Goal: Communication & Community: Answer question/provide support

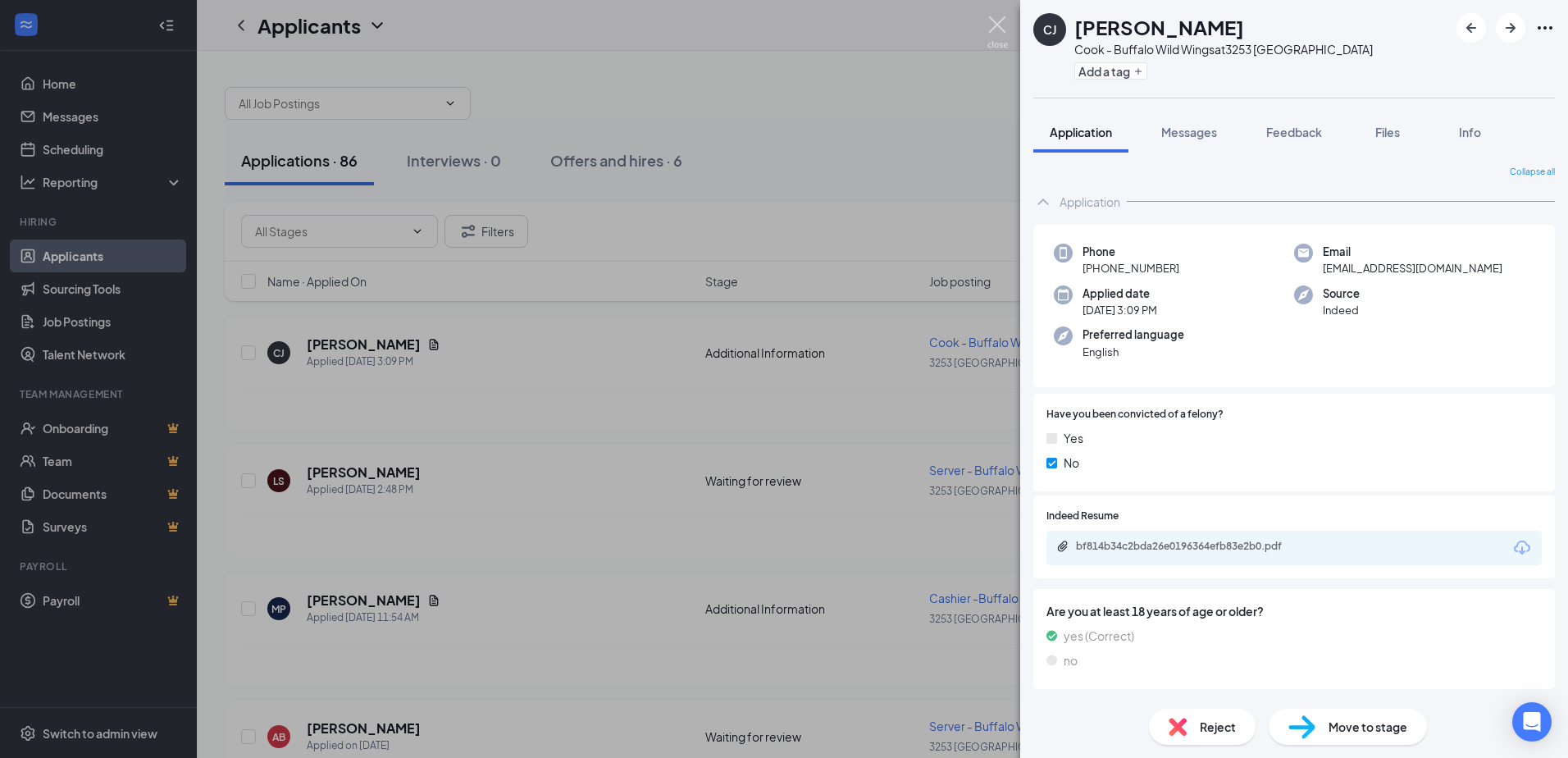
click at [1003, 23] on img at bounding box center [997, 32] width 21 height 32
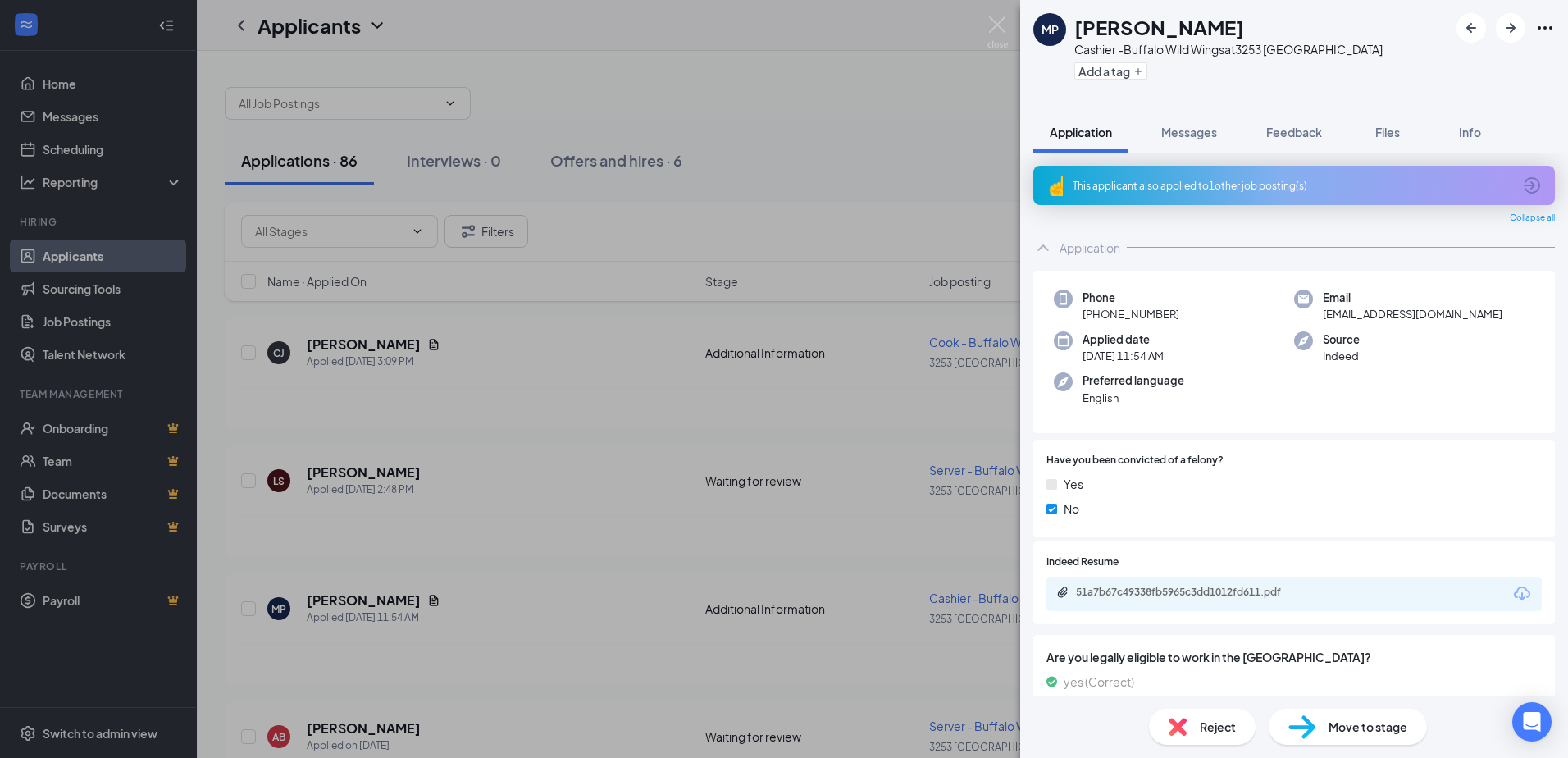
click at [1273, 186] on div "This applicant also applied to 1 other job posting(s)" at bounding box center [1292, 185] width 439 height 14
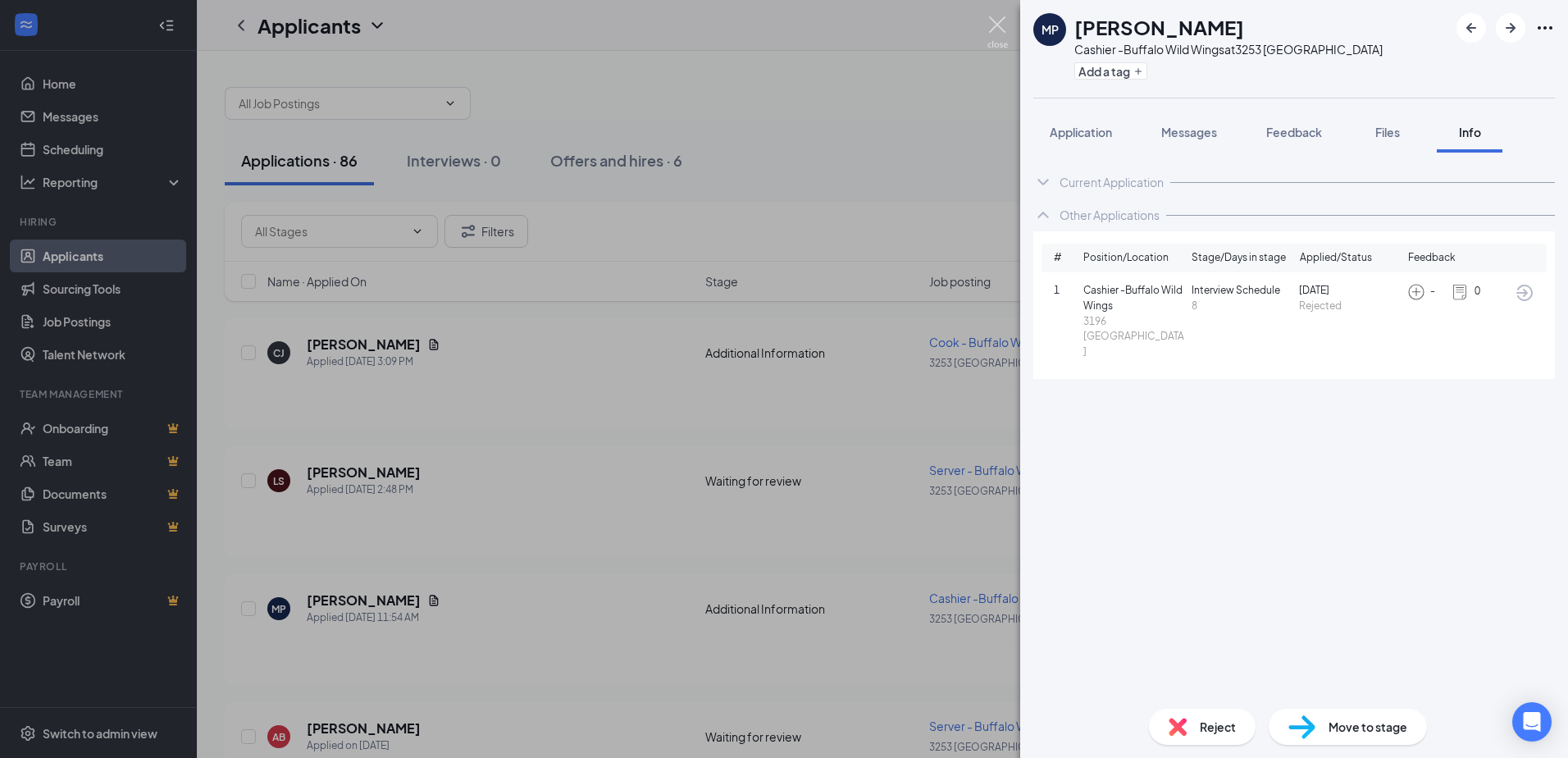
click at [1000, 23] on img at bounding box center [997, 32] width 21 height 32
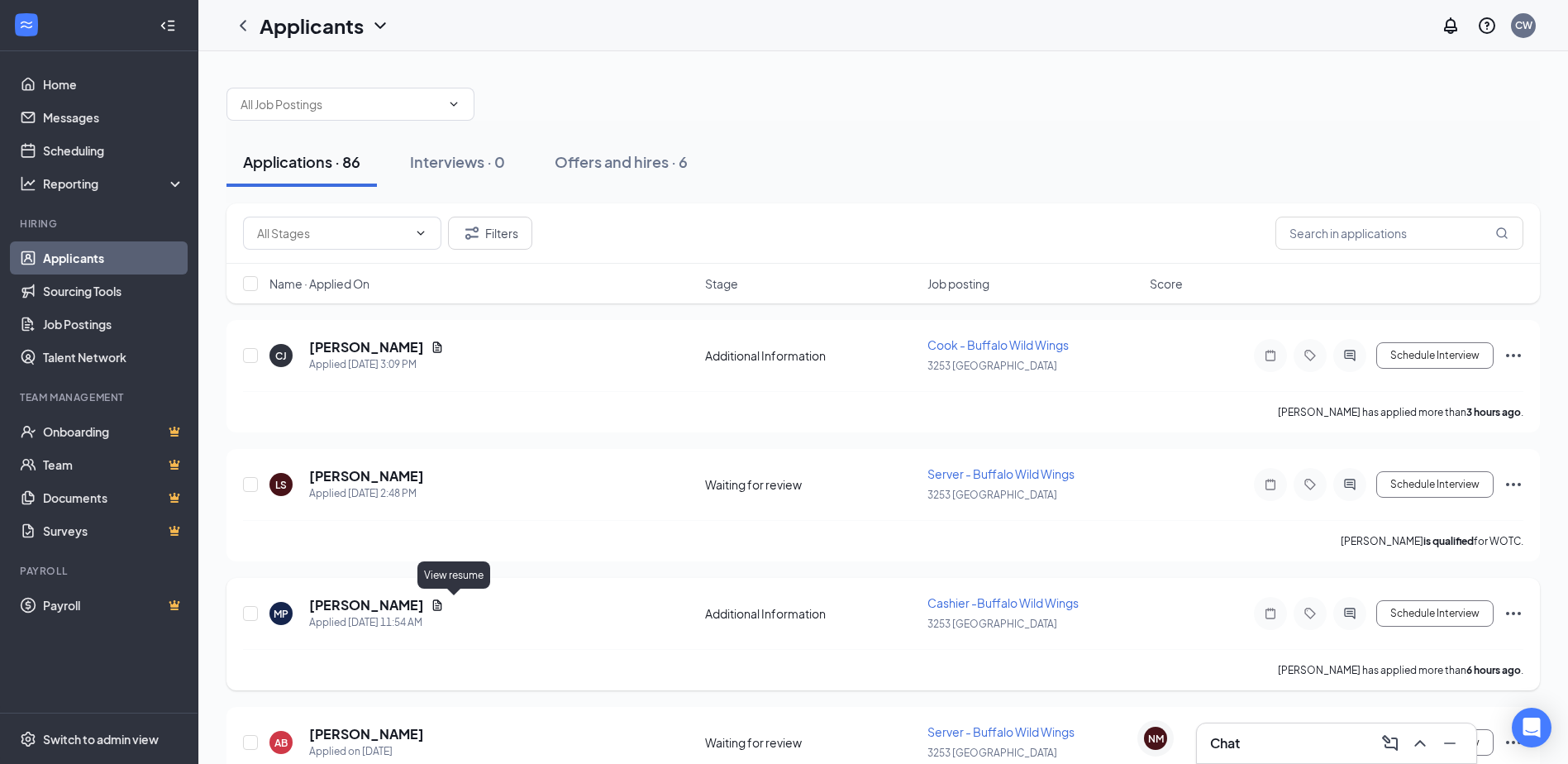
click at [442, 603] on icon "Document" at bounding box center [437, 605] width 9 height 11
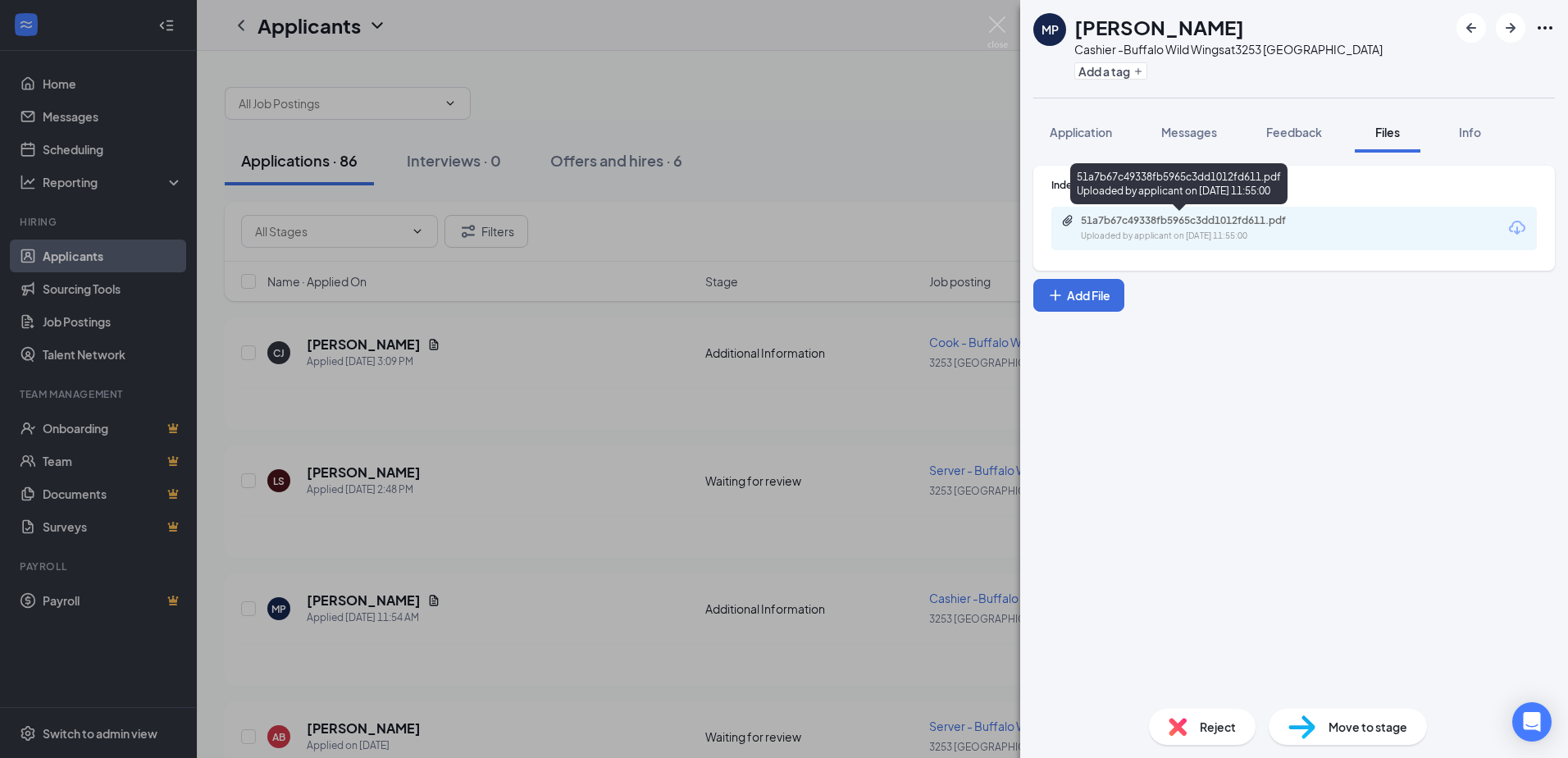
click at [1192, 226] on div "51a7b67c49338fb5965c3dd1012fd611.pdf" at bounding box center [1196, 221] width 230 height 13
click at [995, 19] on img at bounding box center [997, 32] width 21 height 32
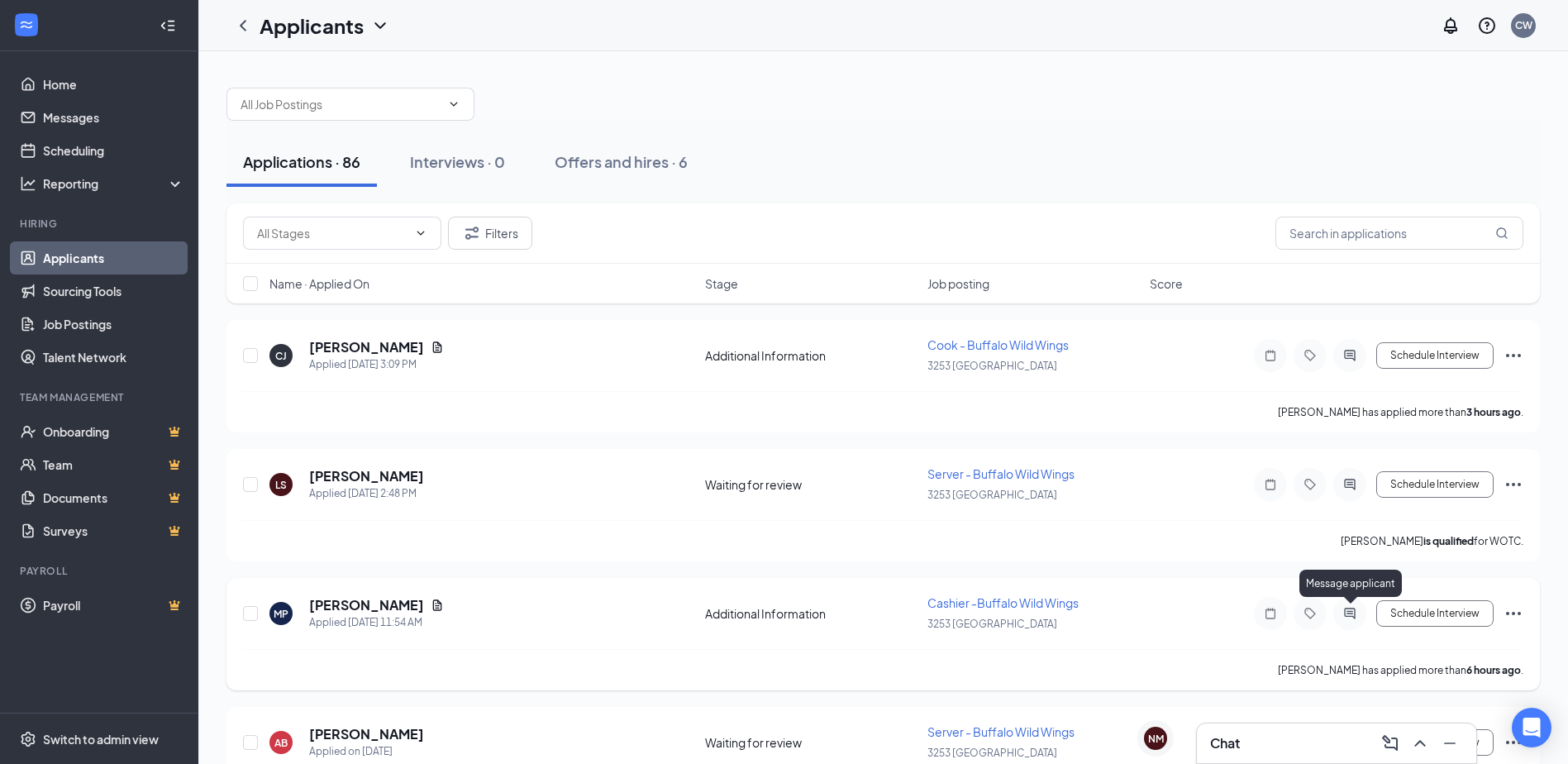
click at [1350, 614] on icon "ActiveChat" at bounding box center [1350, 613] width 20 height 13
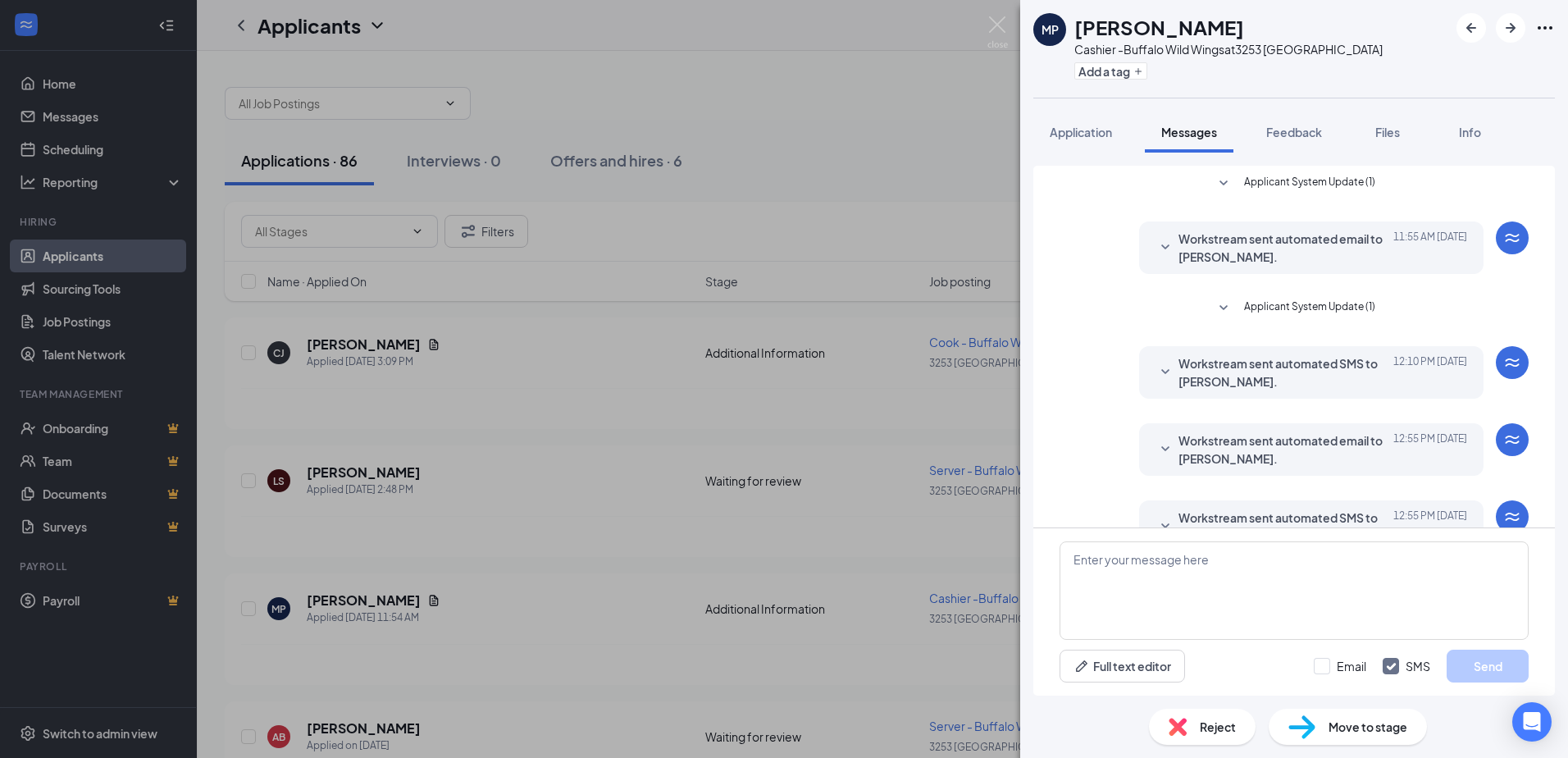
scroll to position [42, 0]
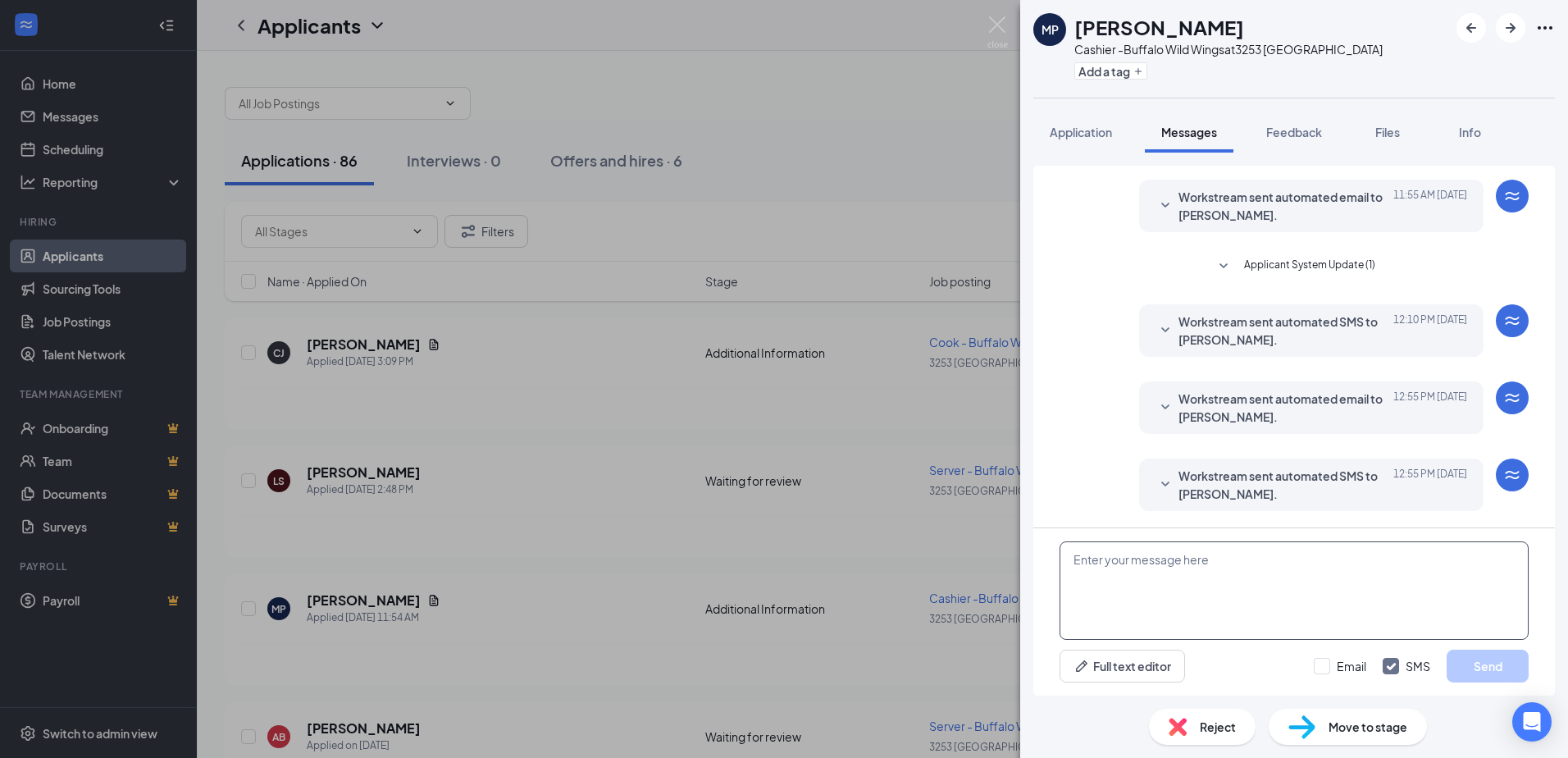
click at [1160, 566] on textarea at bounding box center [1294, 590] width 469 height 98
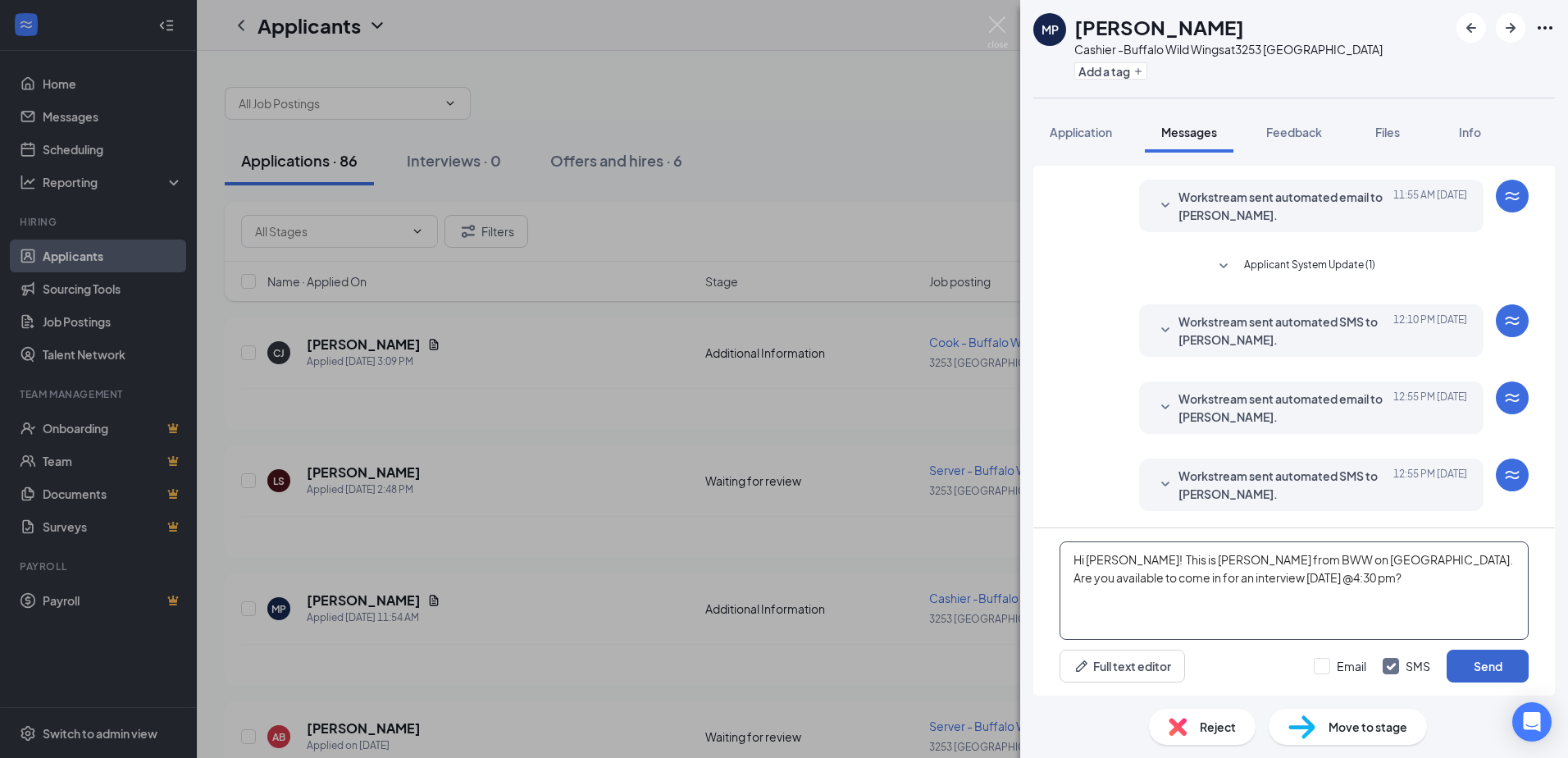
type textarea "Hi [PERSON_NAME]! This is [PERSON_NAME] from BWW on [GEOGRAPHIC_DATA]. Are you …"
click at [1480, 665] on button "Send" at bounding box center [1487, 666] width 82 height 33
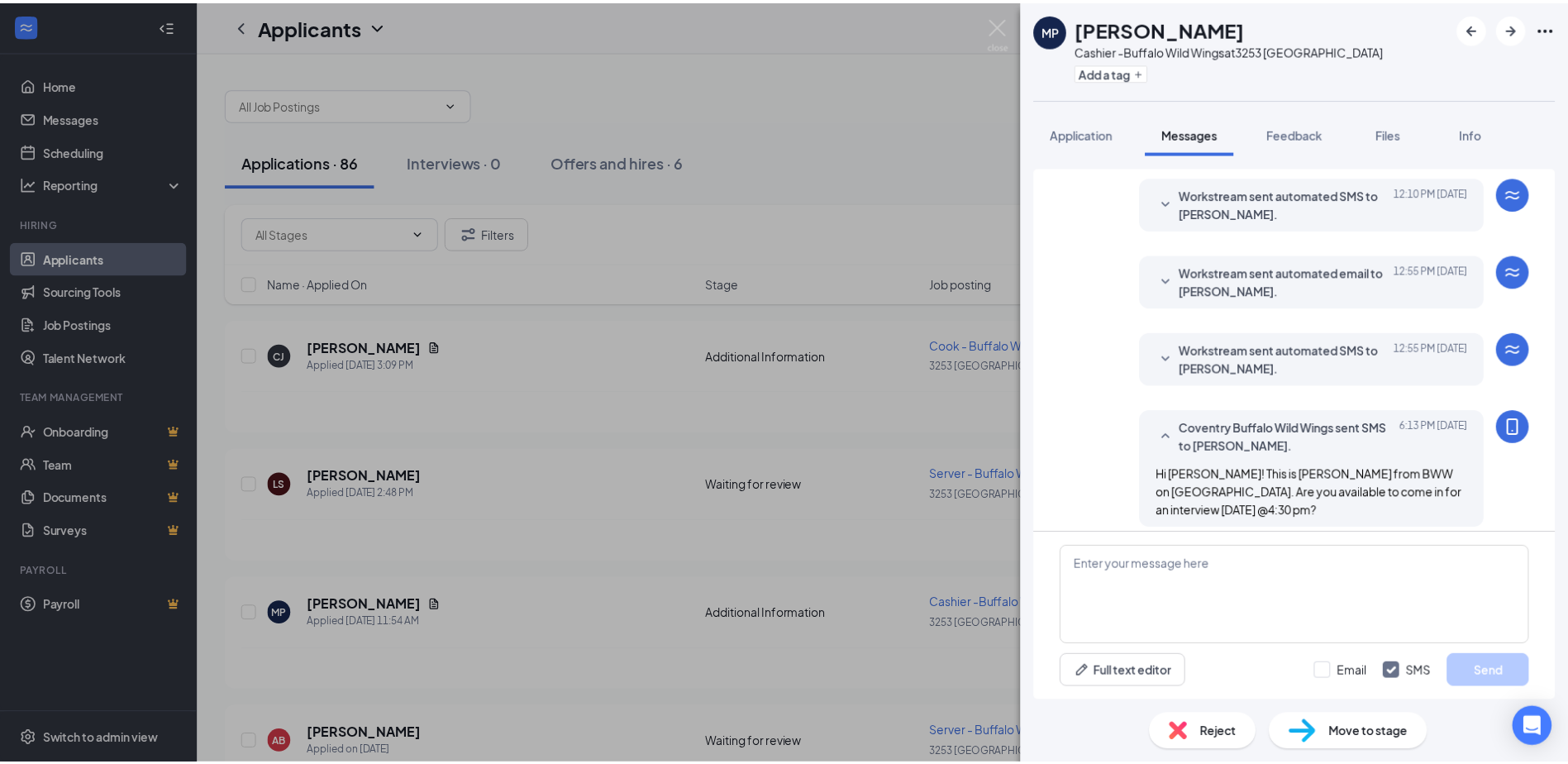
scroll to position [184, 0]
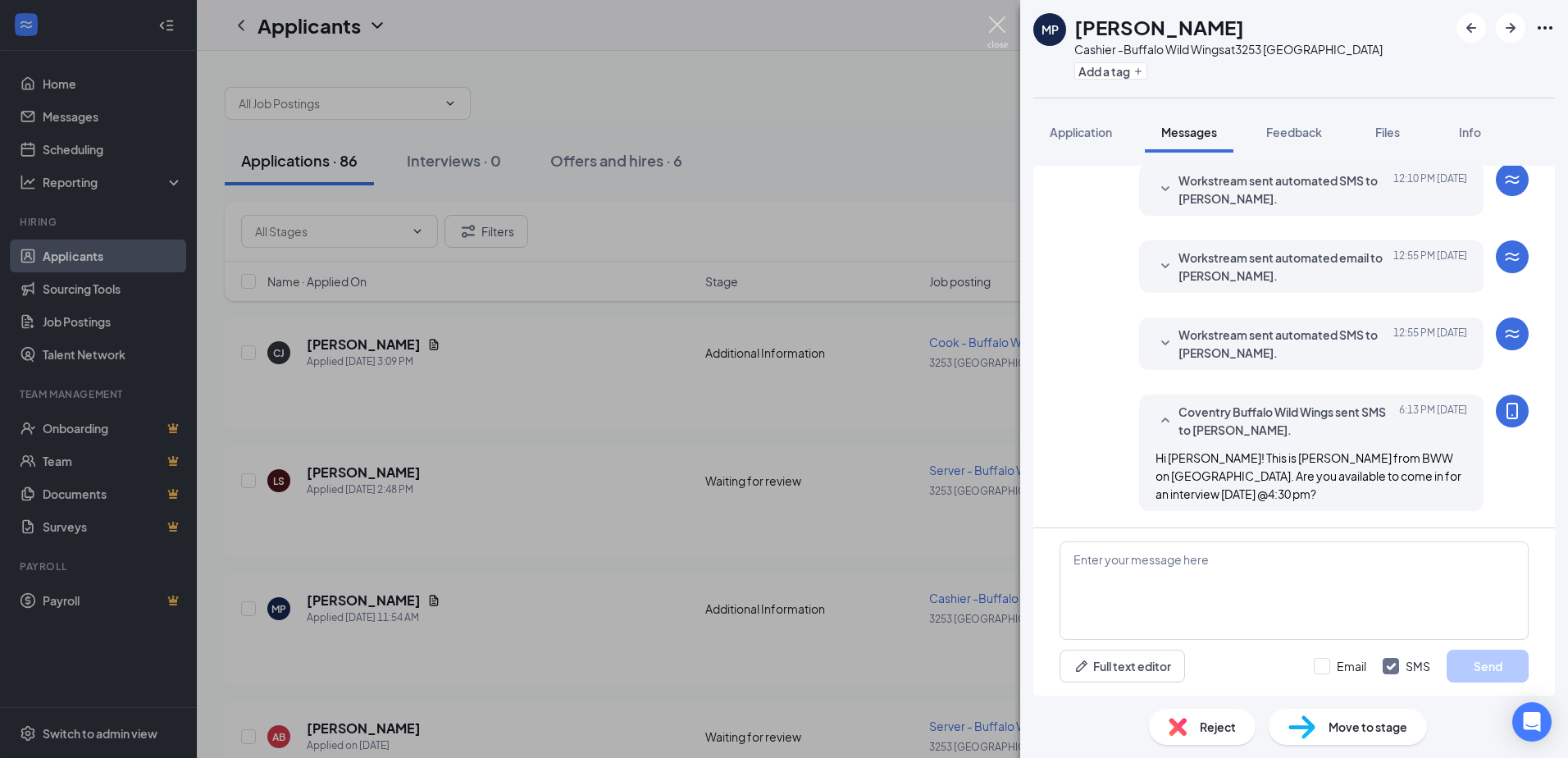
click at [996, 21] on img at bounding box center [997, 32] width 21 height 32
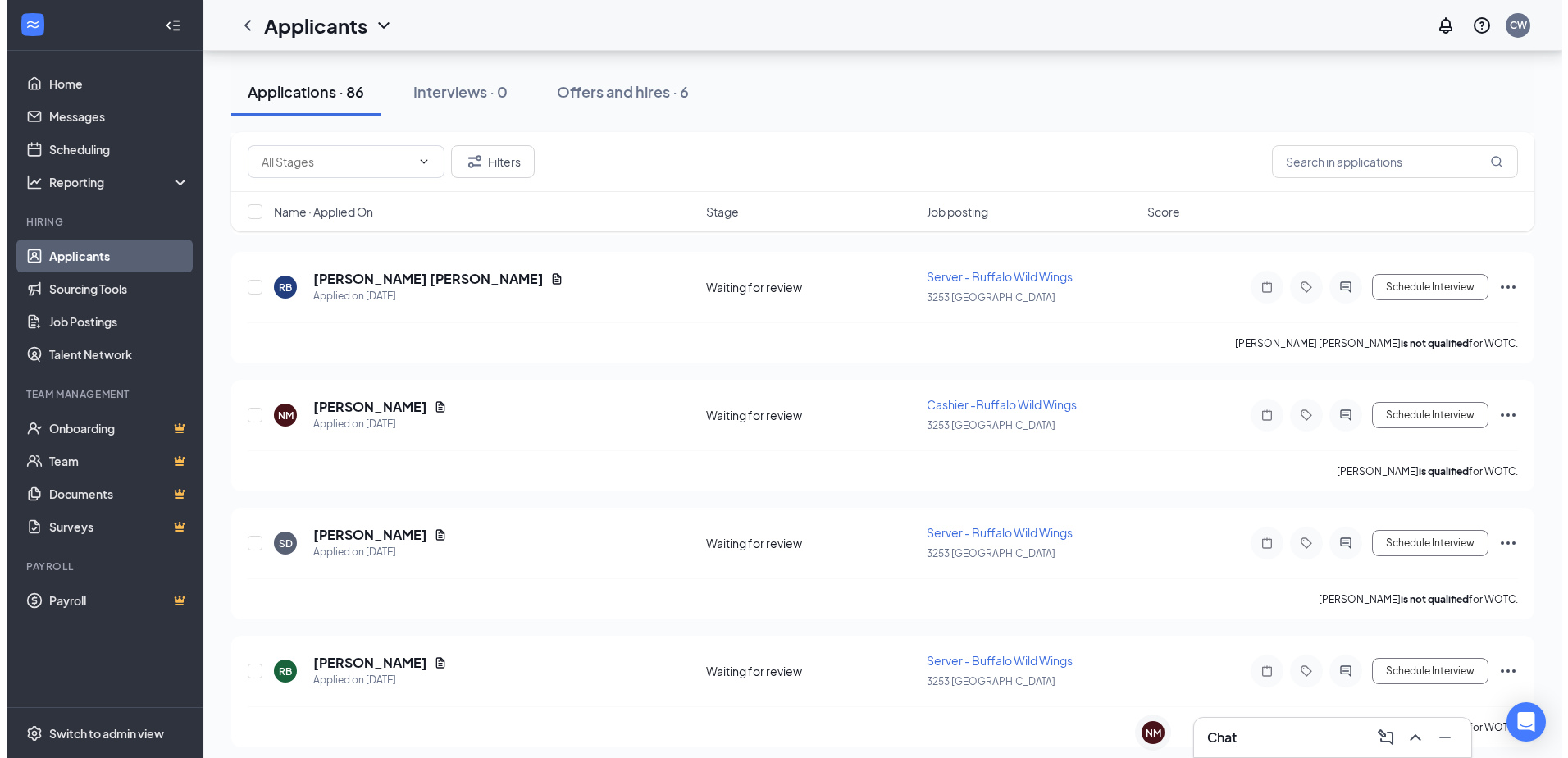
scroll to position [1231, 0]
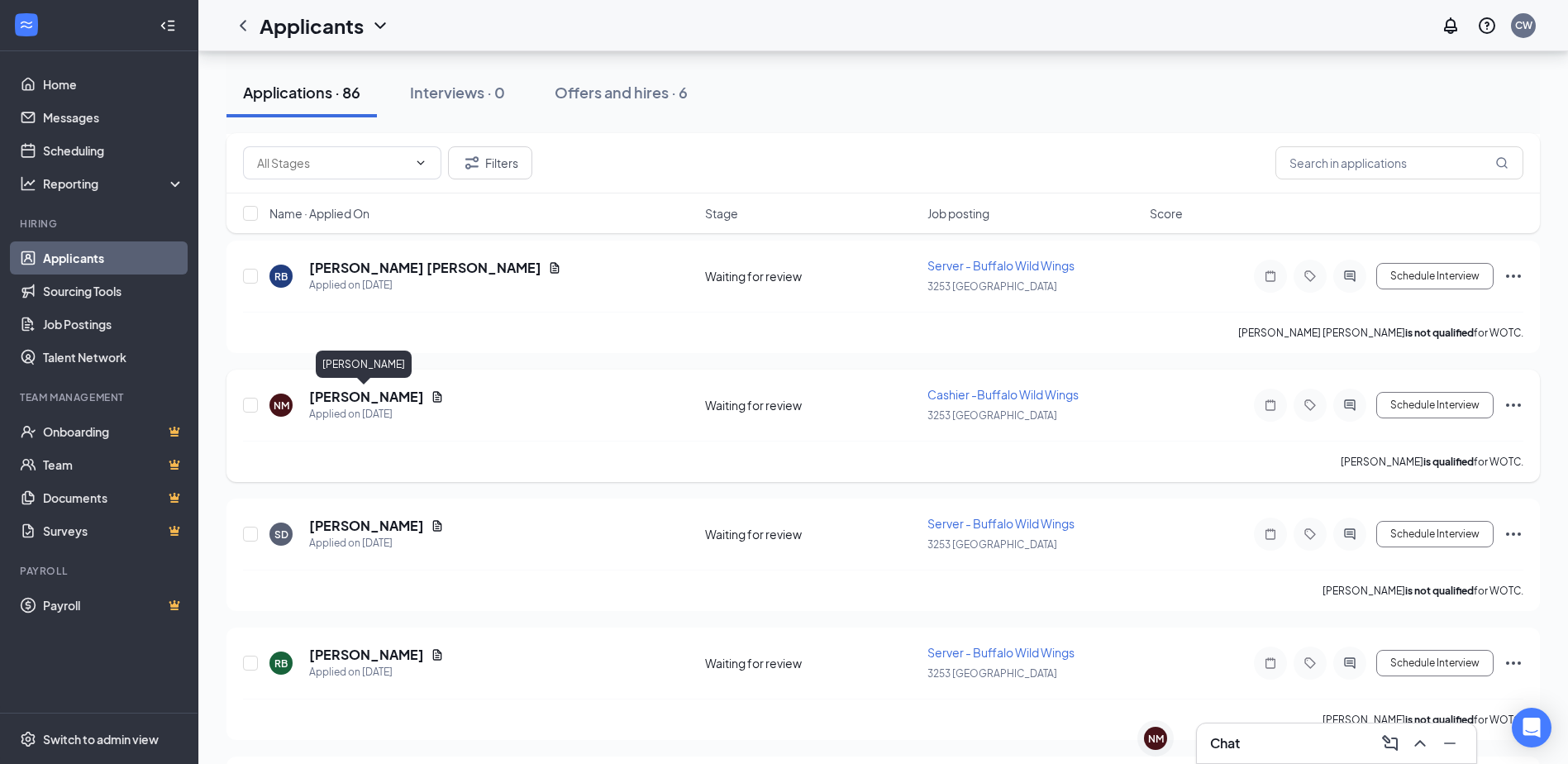
click at [387, 391] on h5 "[PERSON_NAME]" at bounding box center [367, 397] width 115 height 18
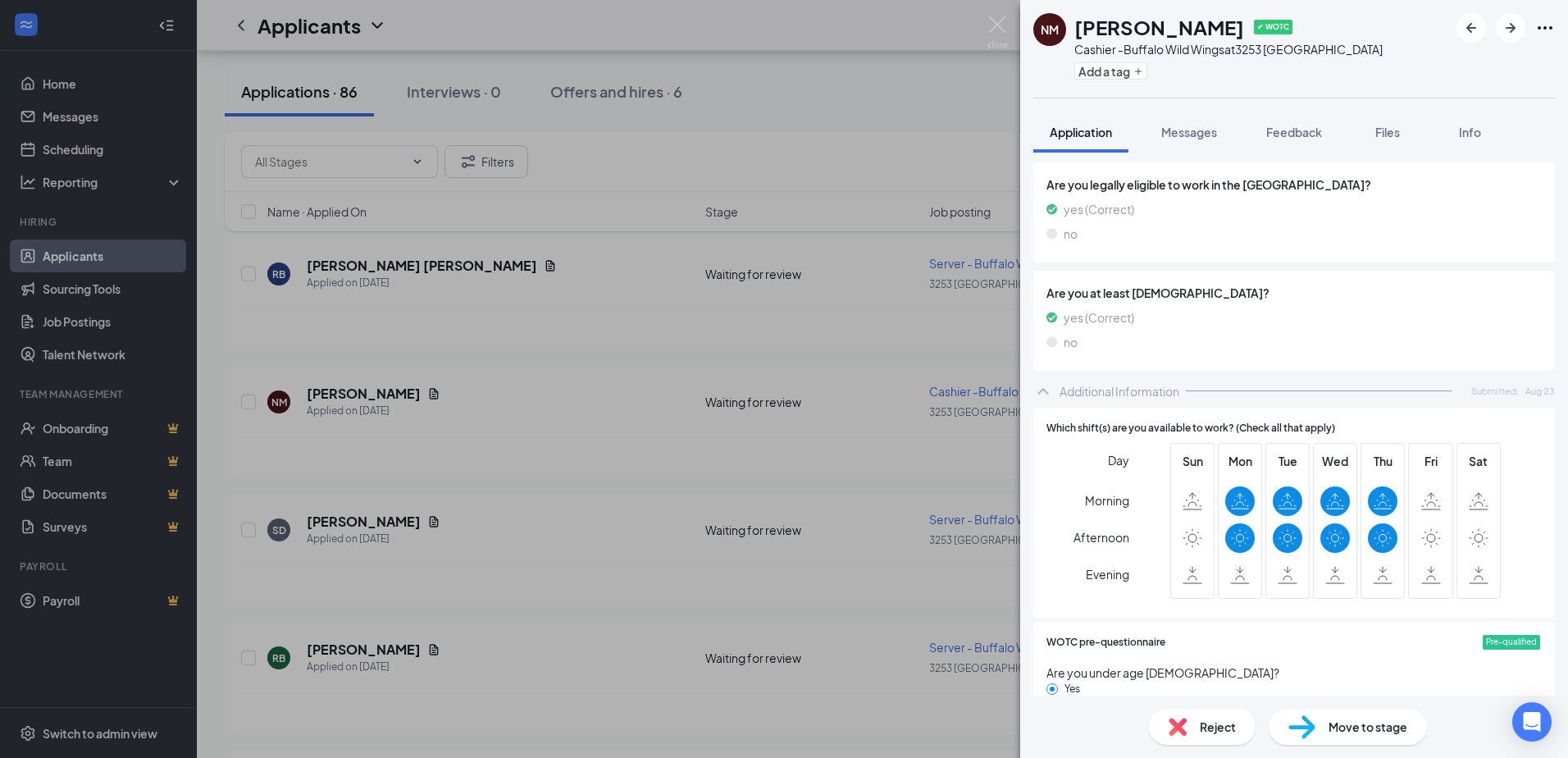
scroll to position [328, 0]
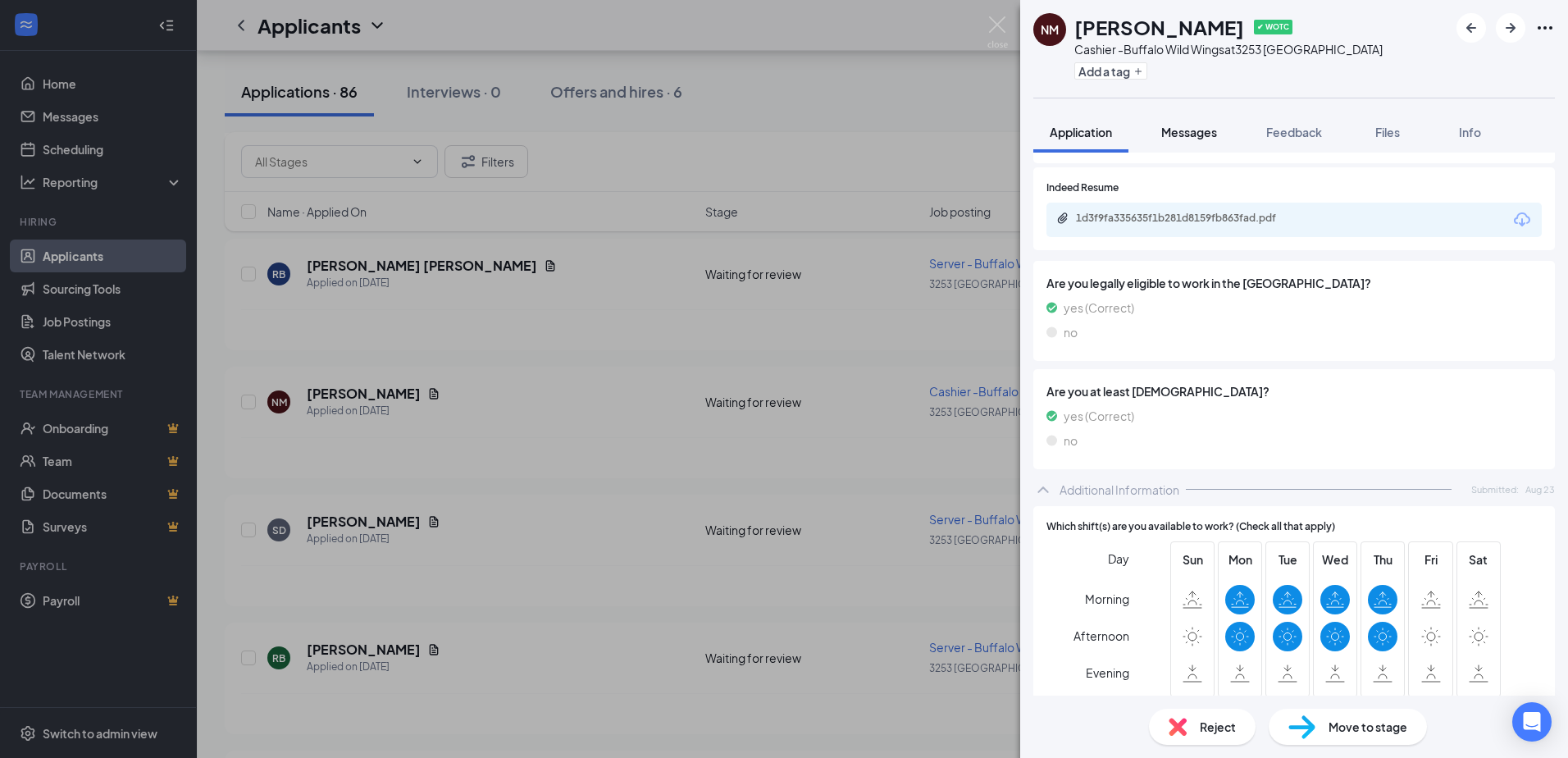
click at [1179, 133] on span "Messages" at bounding box center [1188, 132] width 55 height 15
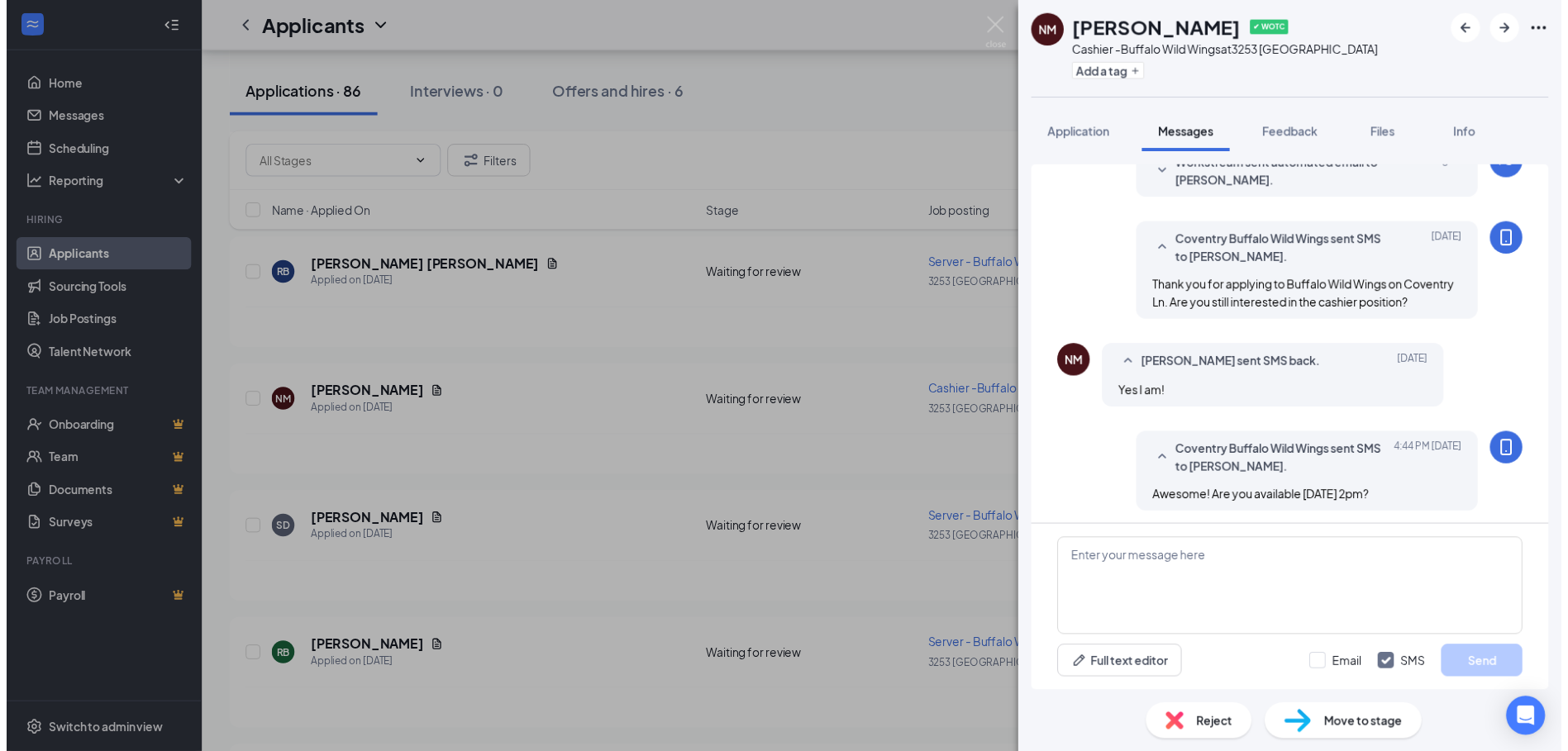
scroll to position [414, 0]
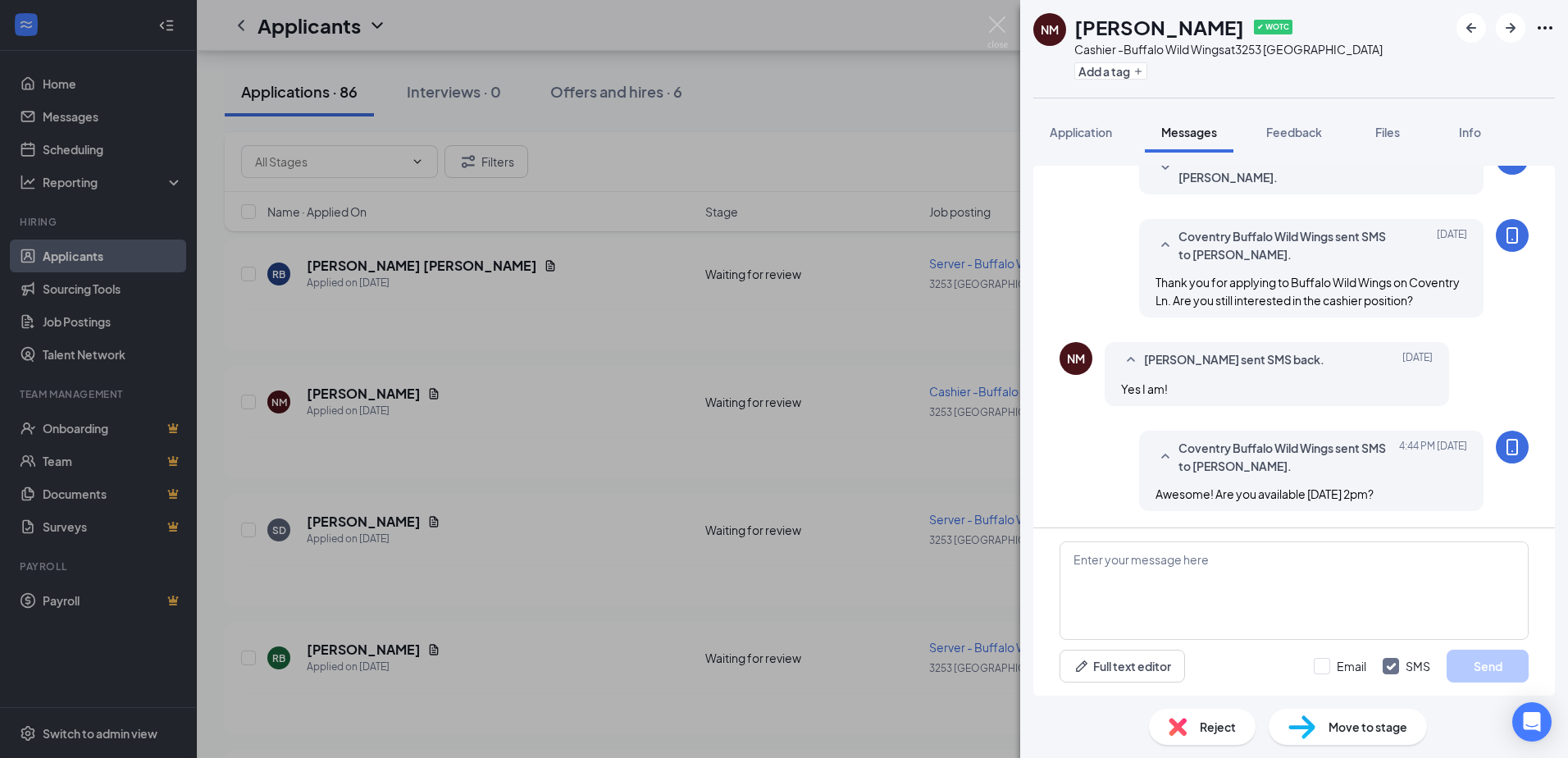
click at [985, 23] on div "NM [PERSON_NAME] ✔ WOTC Cashier -Buffalo Wild Wings at [STREET_ADDRESS] Add a t…" at bounding box center [784, 379] width 1568 height 758
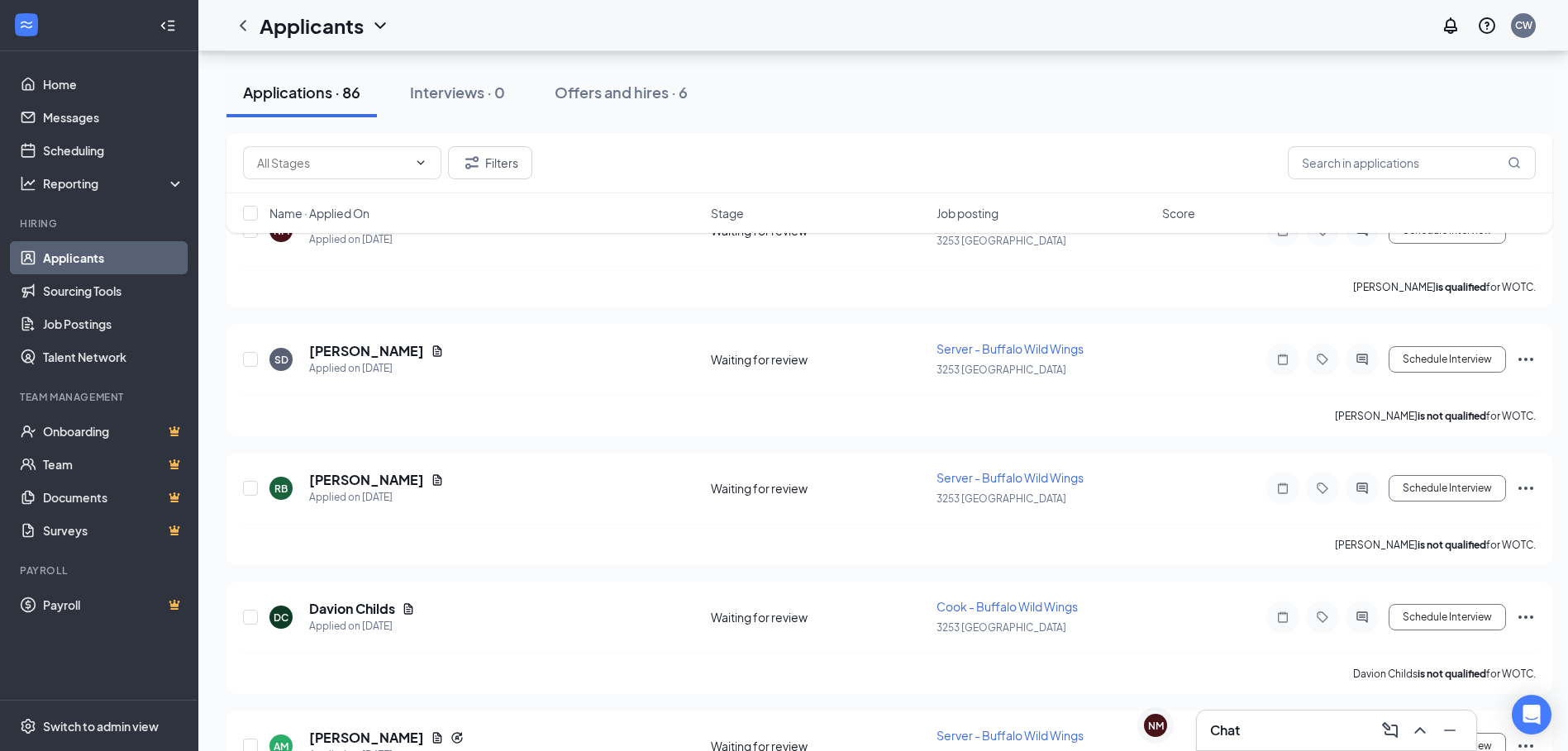
scroll to position [1404, 0]
